Goal: Book appointment/travel/reservation

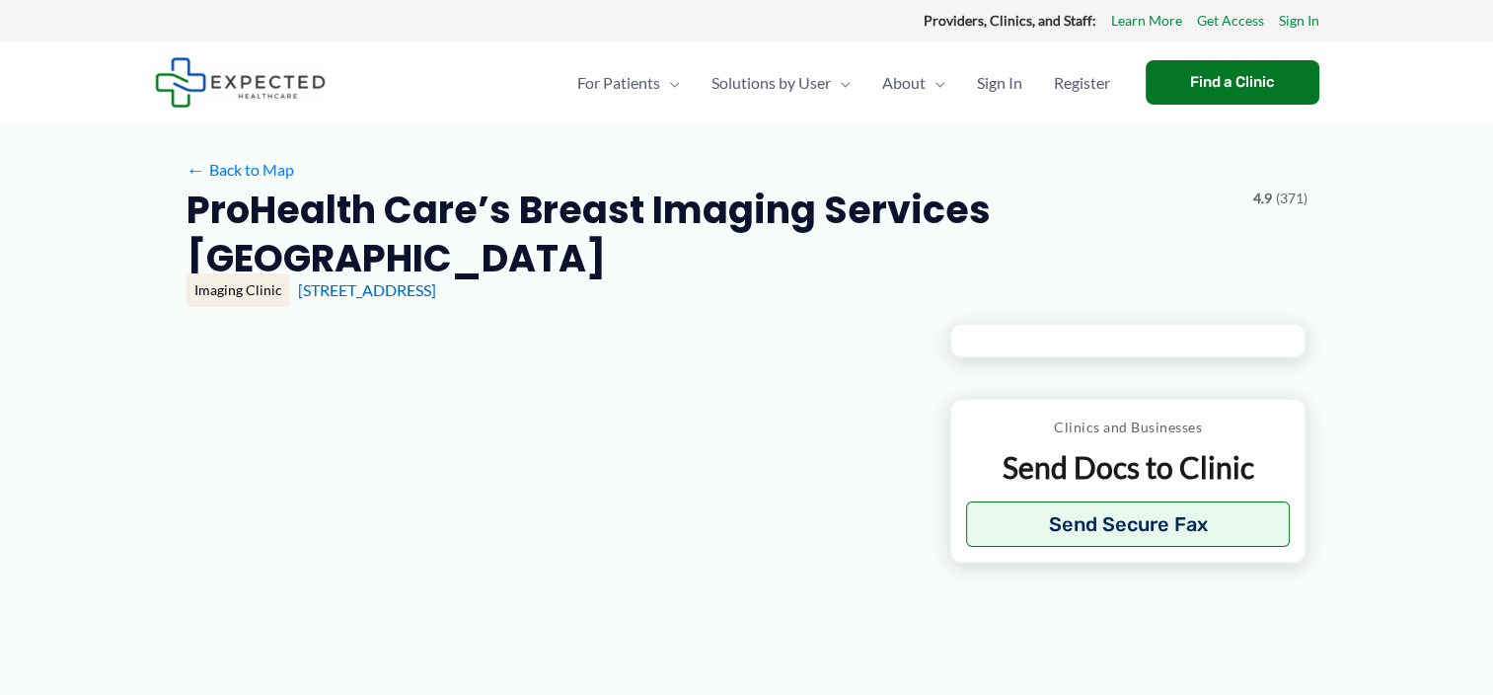
type input "**********"
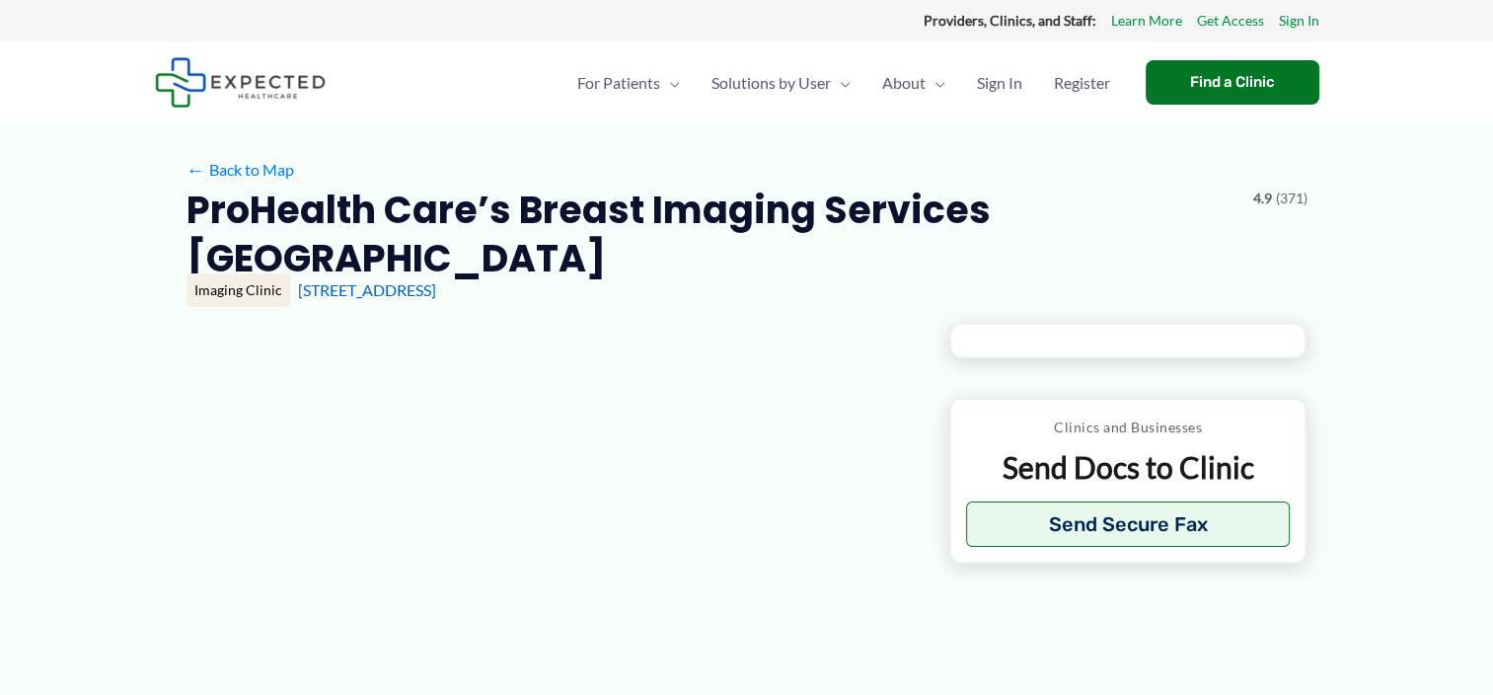
type input "**********"
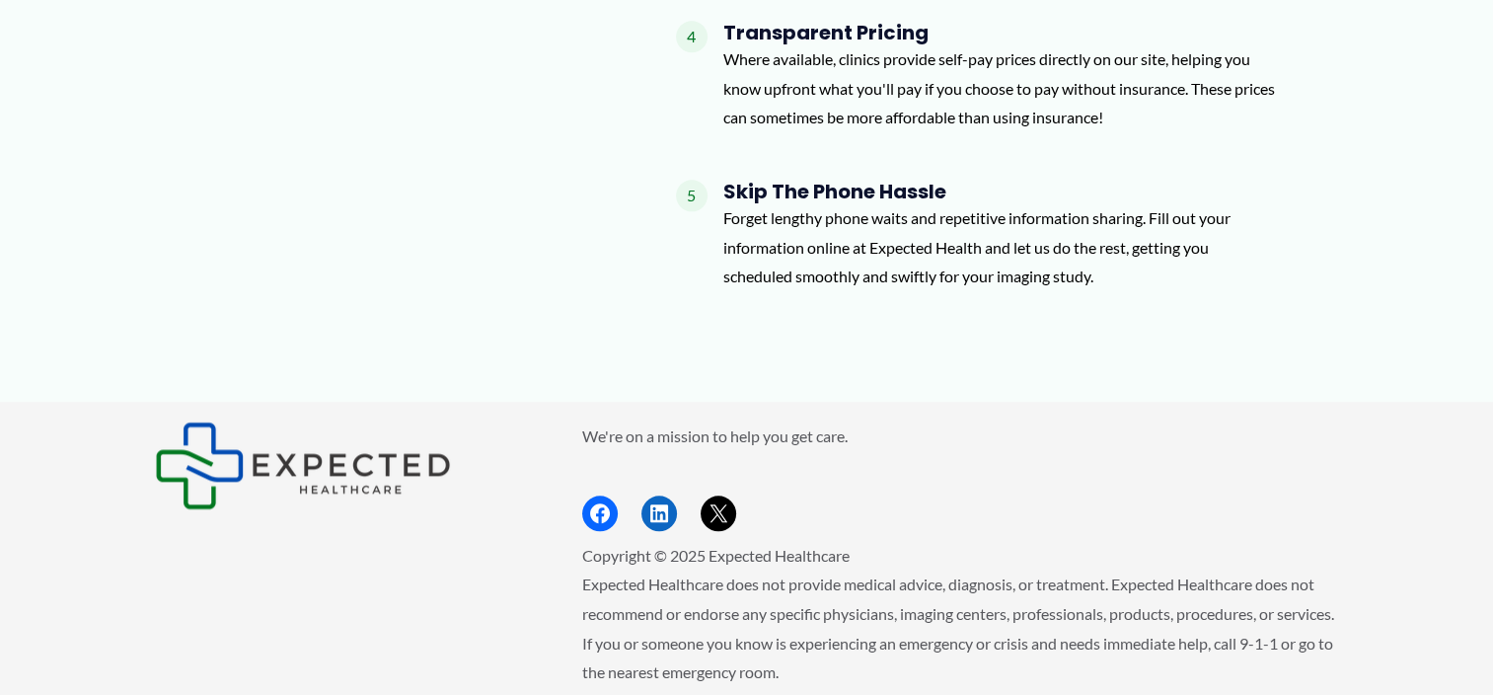
scroll to position [2270, 0]
